Goal: Task Accomplishment & Management: Use online tool/utility

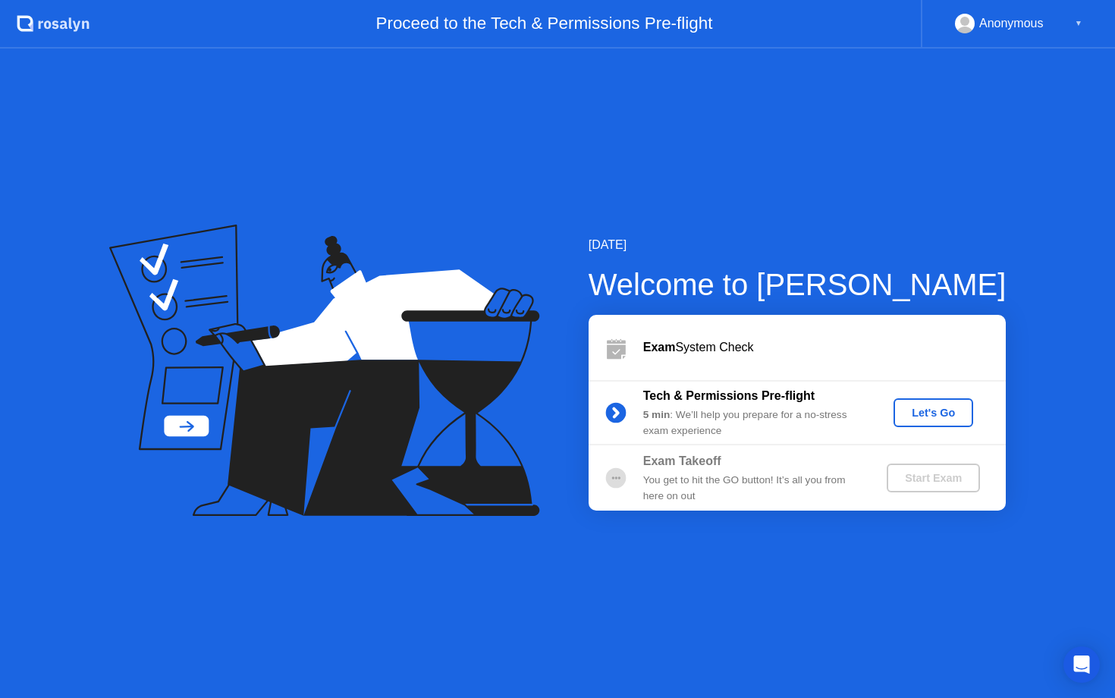
click at [962, 411] on div "Let's Go" at bounding box center [934, 413] width 68 height 12
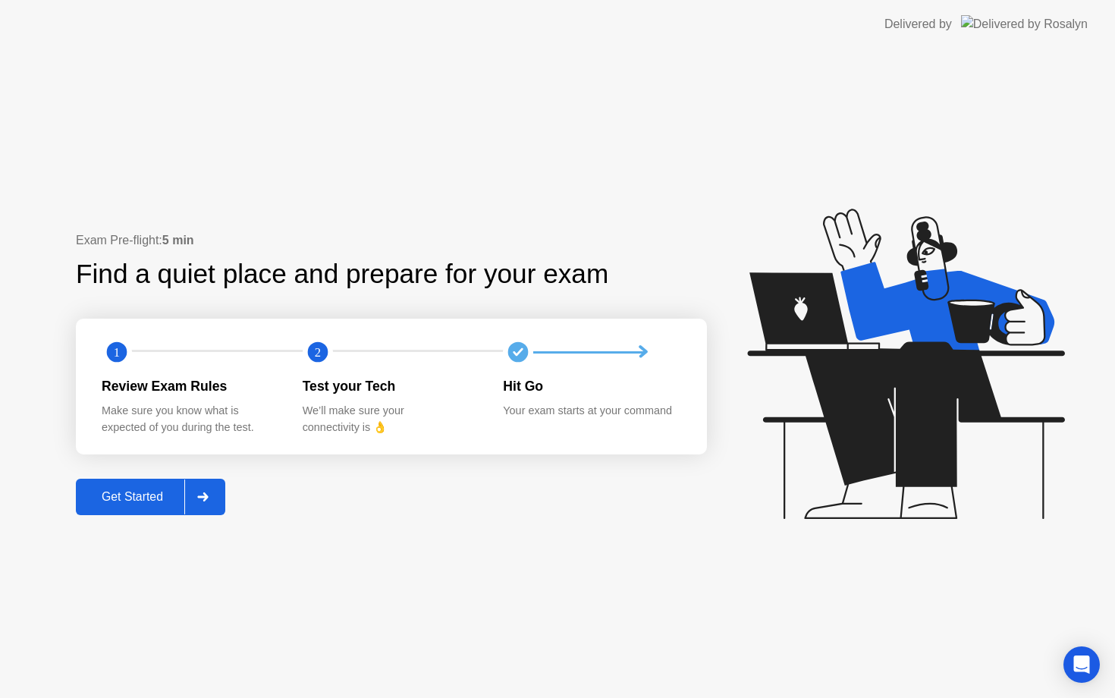
click at [173, 490] on div "Get Started" at bounding box center [132, 497] width 104 height 14
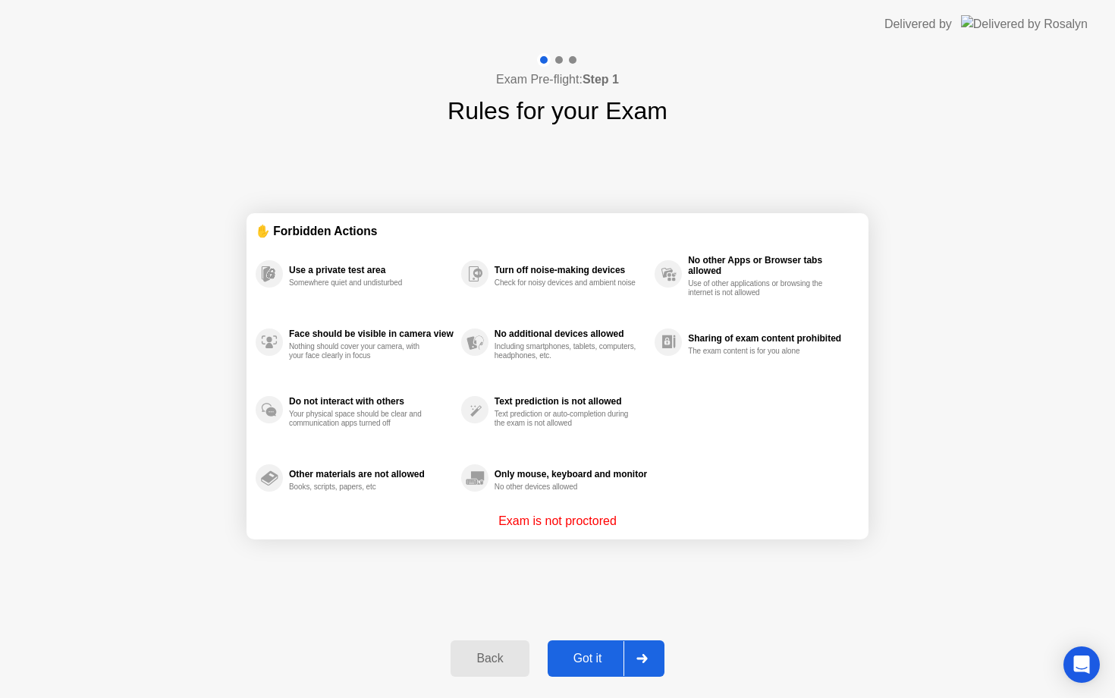
click at [575, 661] on div "Got it" at bounding box center [587, 659] width 71 height 14
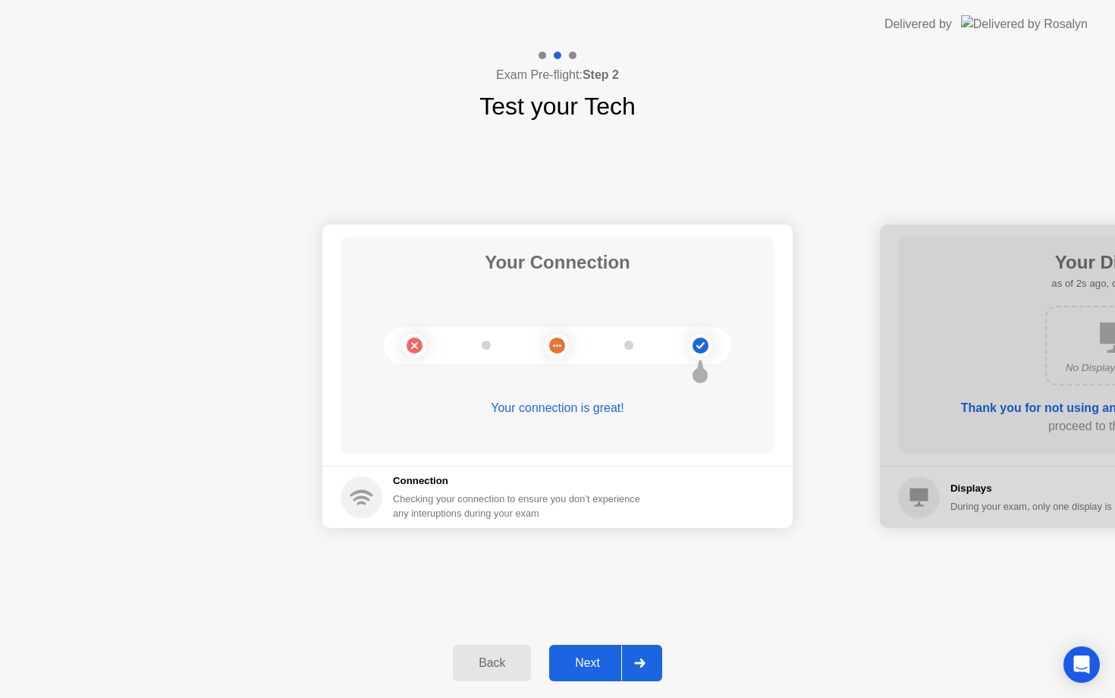
click at [603, 668] on div "Next" at bounding box center [588, 663] width 68 height 14
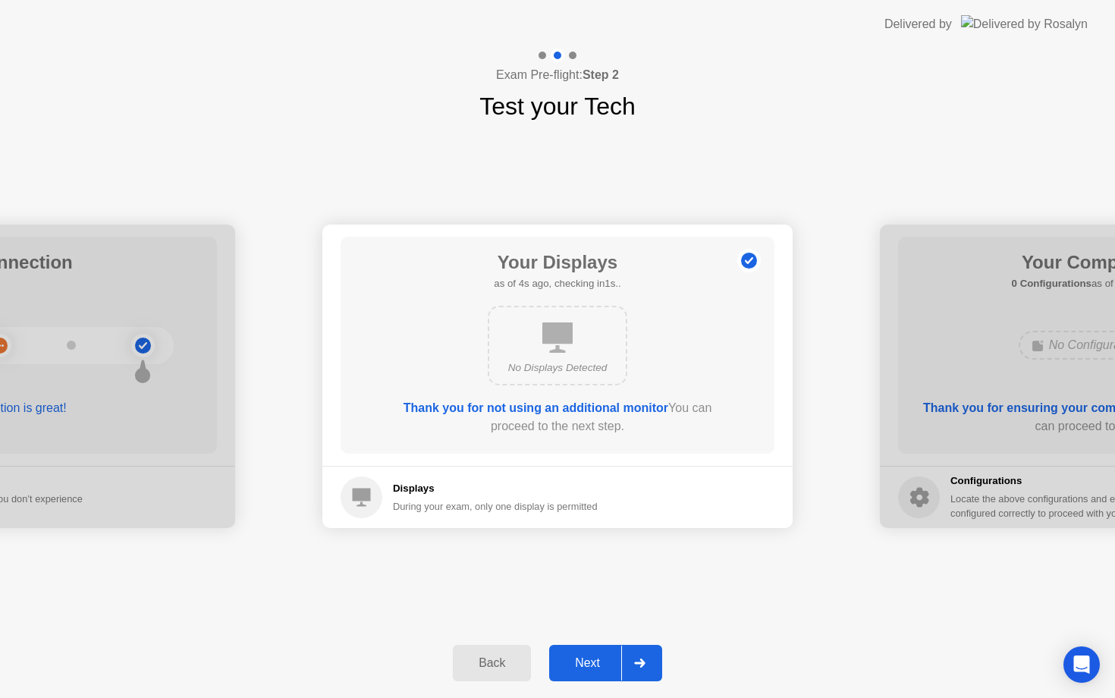
click at [613, 665] on div "Next" at bounding box center [588, 663] width 68 height 14
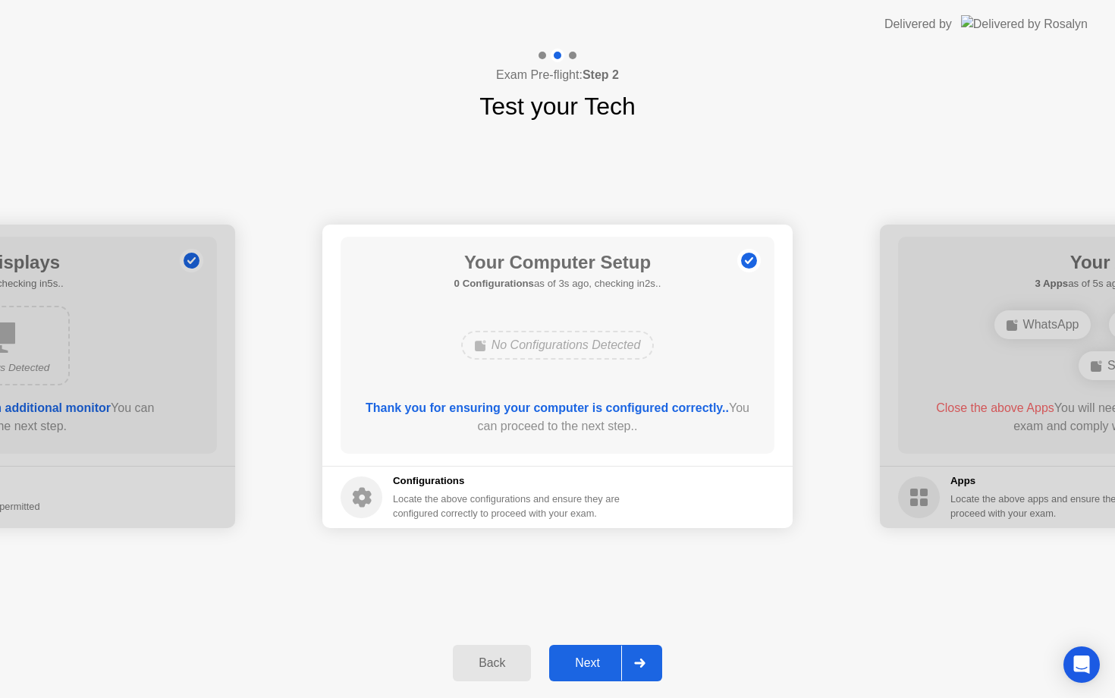
click at [600, 670] on div "Next" at bounding box center [588, 663] width 68 height 14
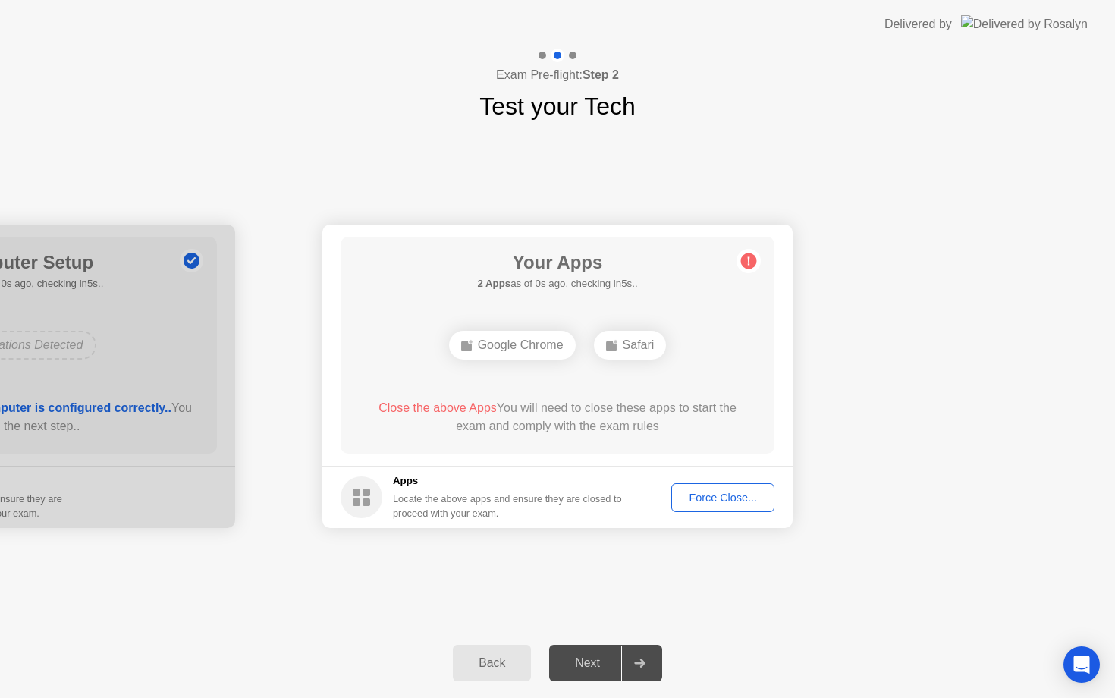
click at [739, 504] on div "Force Close..." at bounding box center [723, 498] width 93 height 12
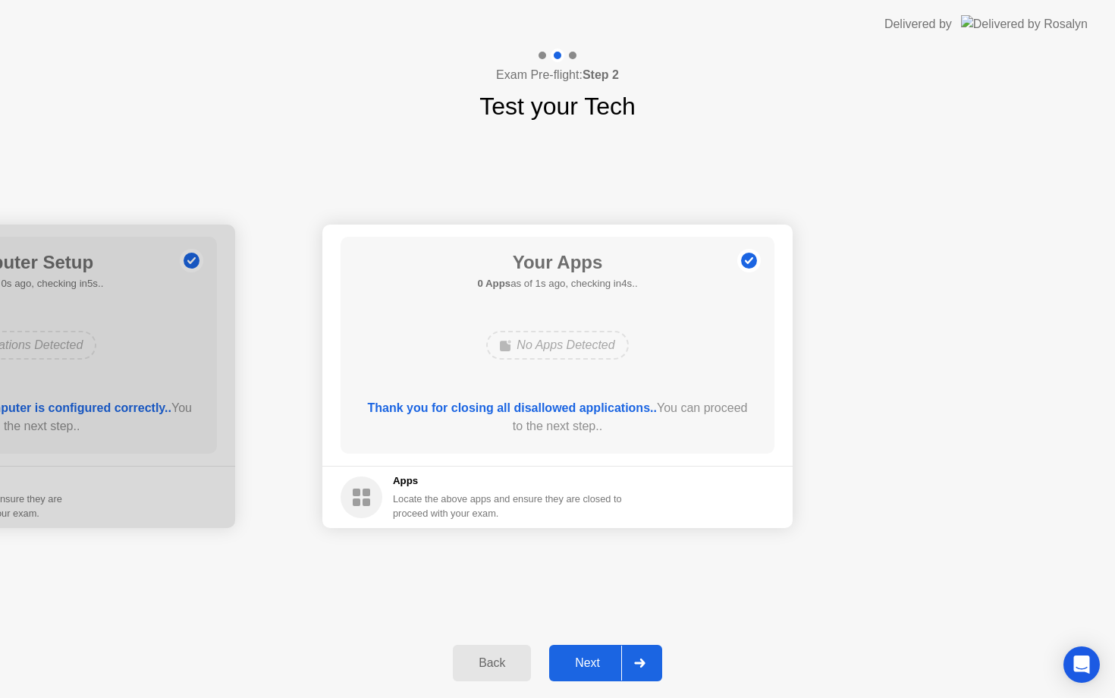
click at [595, 657] on div "Next" at bounding box center [588, 663] width 68 height 14
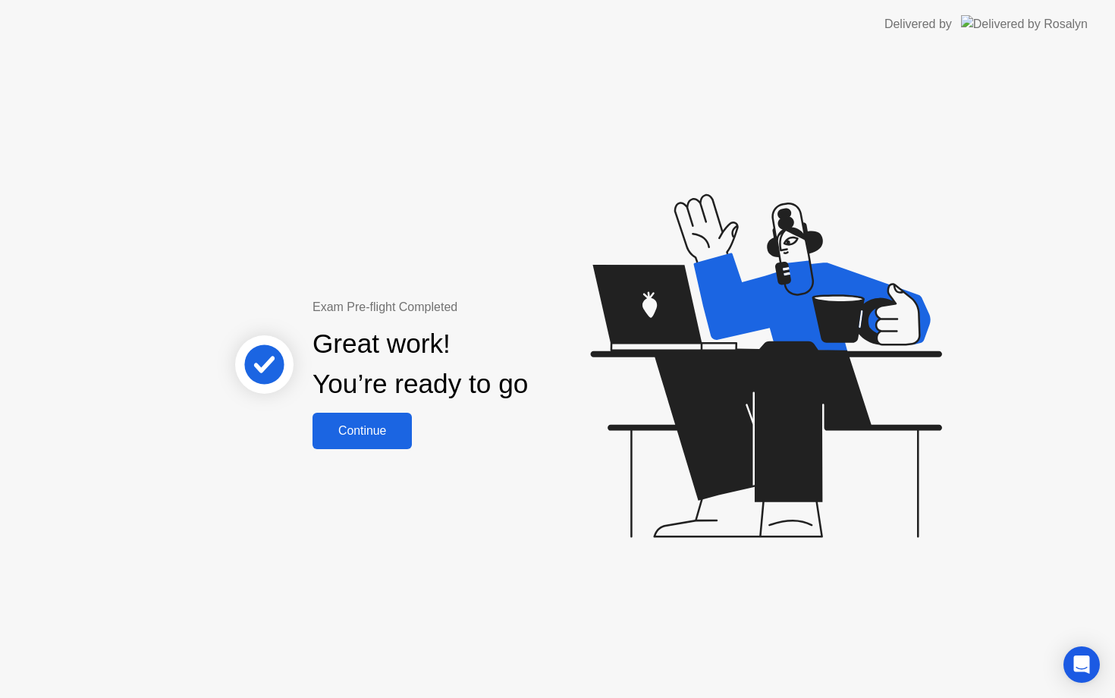
click at [373, 426] on div "Continue" at bounding box center [362, 431] width 90 height 14
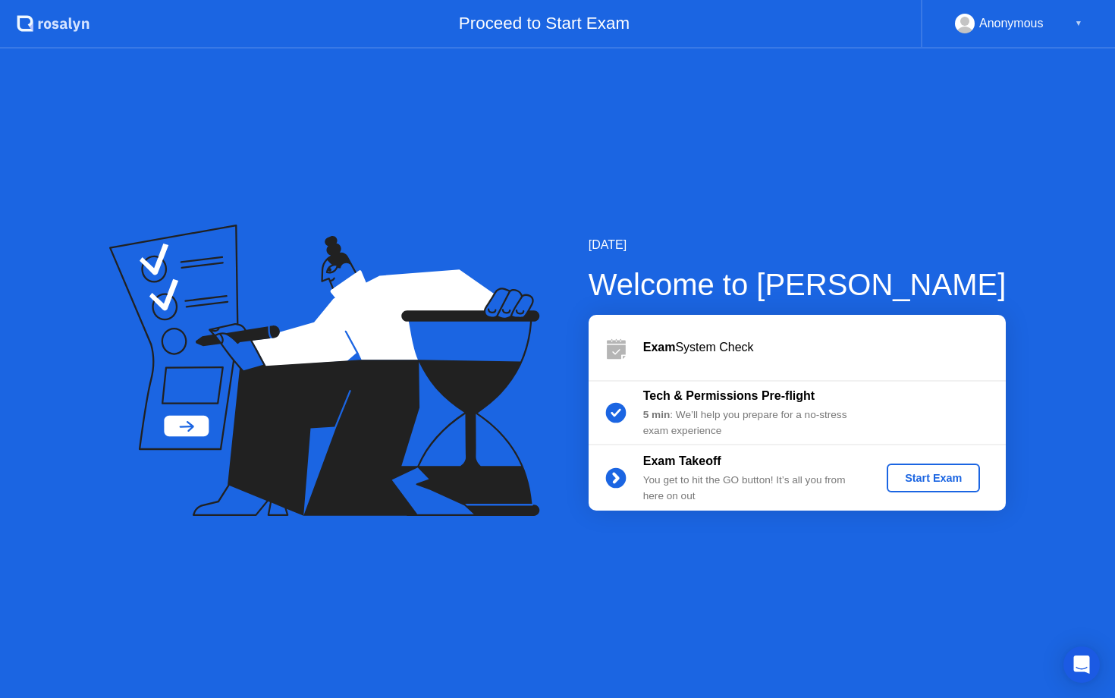
click at [902, 476] on div "Start Exam" at bounding box center [933, 478] width 81 height 12
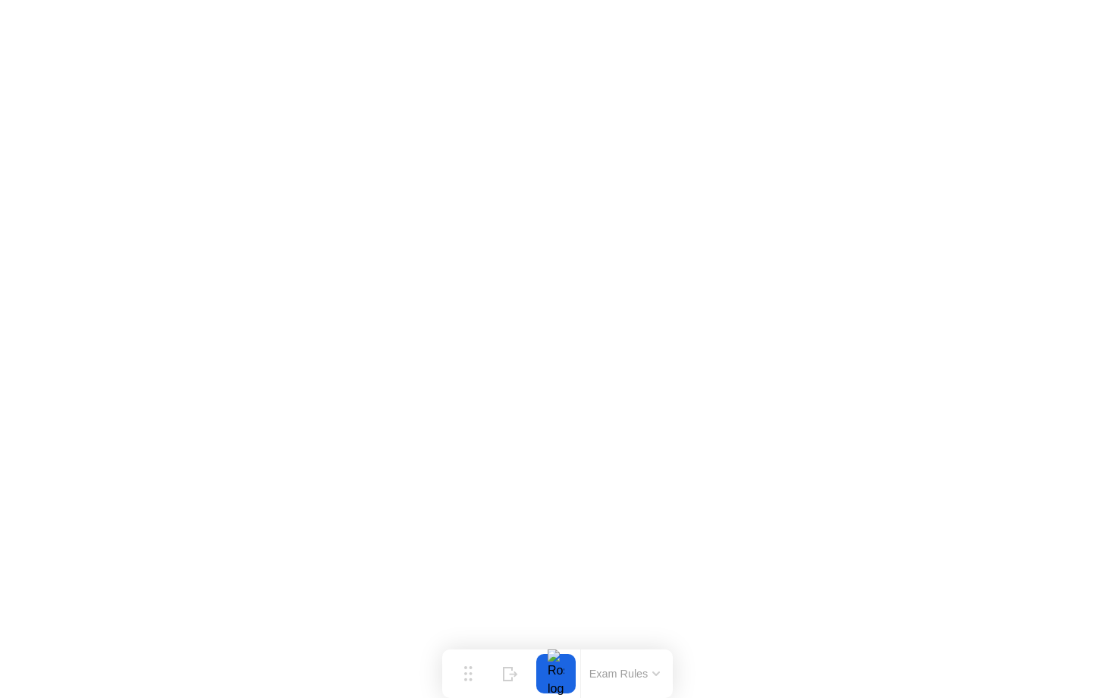
click at [620, 673] on button "Exam Rules" at bounding box center [625, 674] width 80 height 14
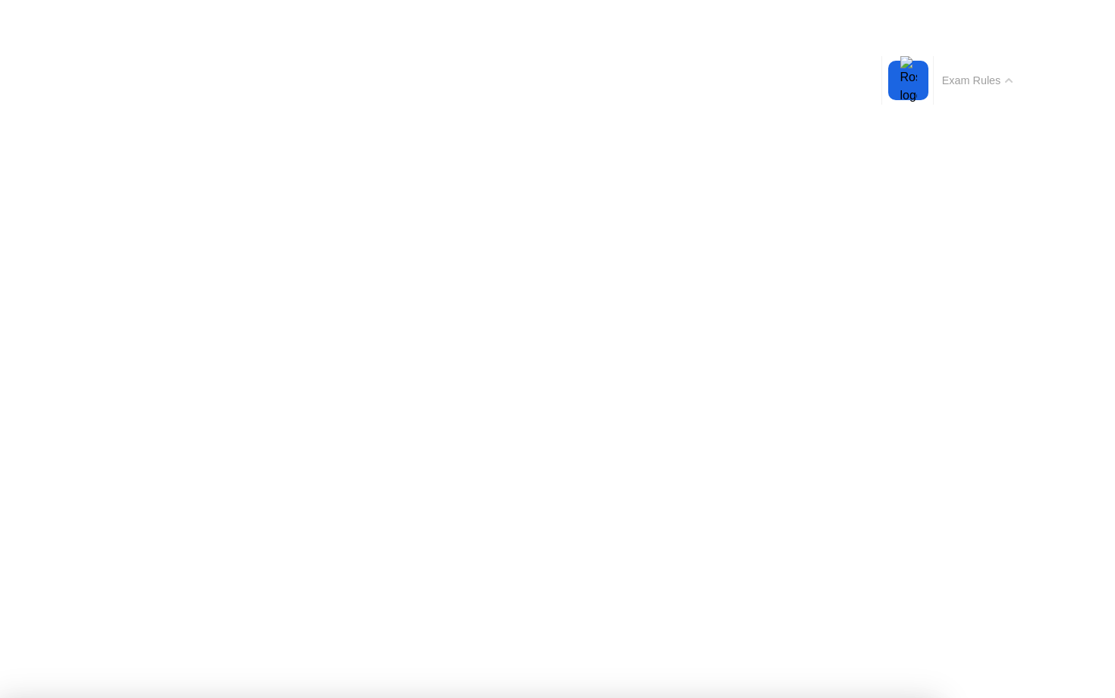
click at [976, 74] on button "Exam Rules" at bounding box center [978, 81] width 80 height 14
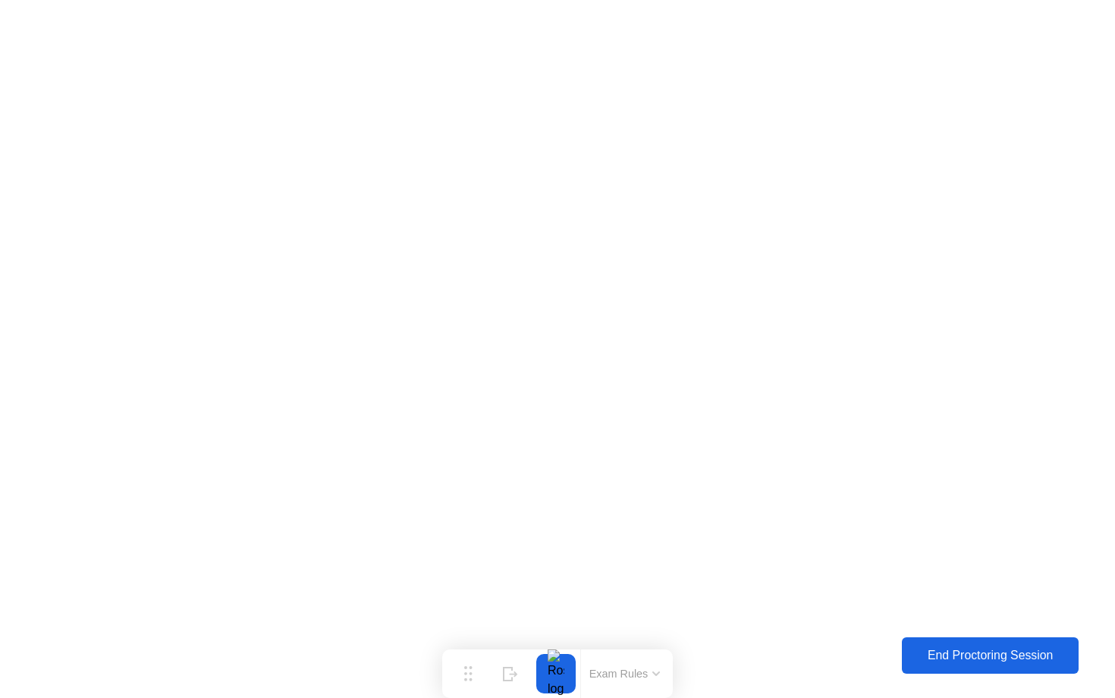
click at [969, 649] on div "End Proctoring Session" at bounding box center [990, 656] width 168 height 14
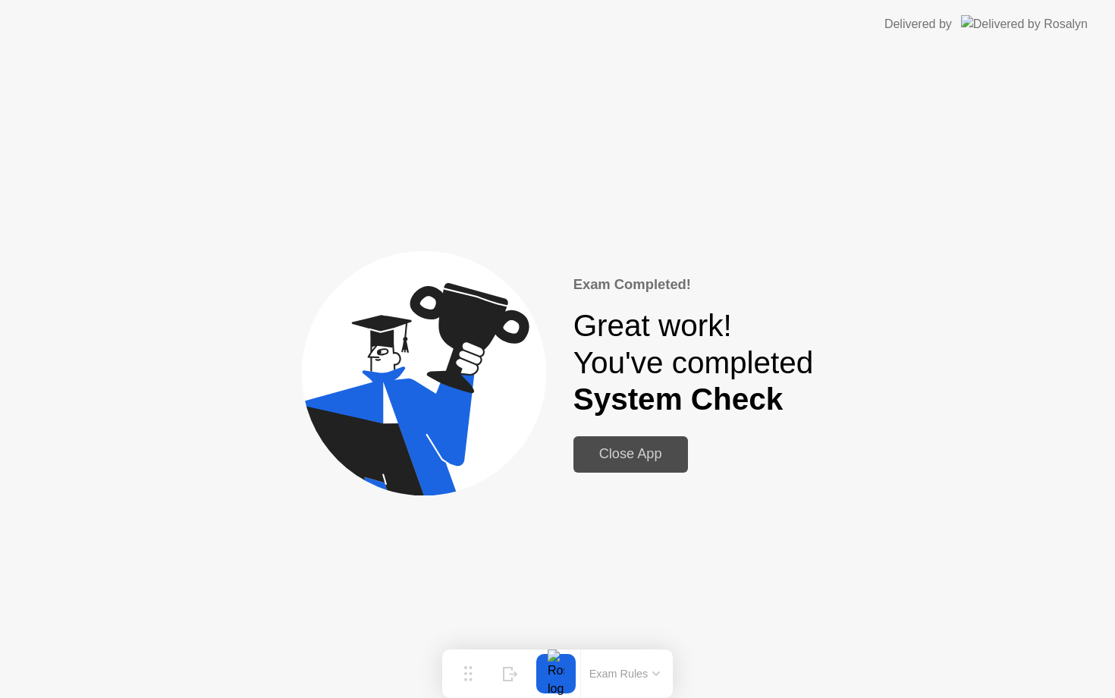
click at [648, 454] on div "Close App" at bounding box center [630, 454] width 105 height 16
click at [638, 454] on div "Close App" at bounding box center [630, 454] width 105 height 16
